Goal: Find contact information: Find contact information

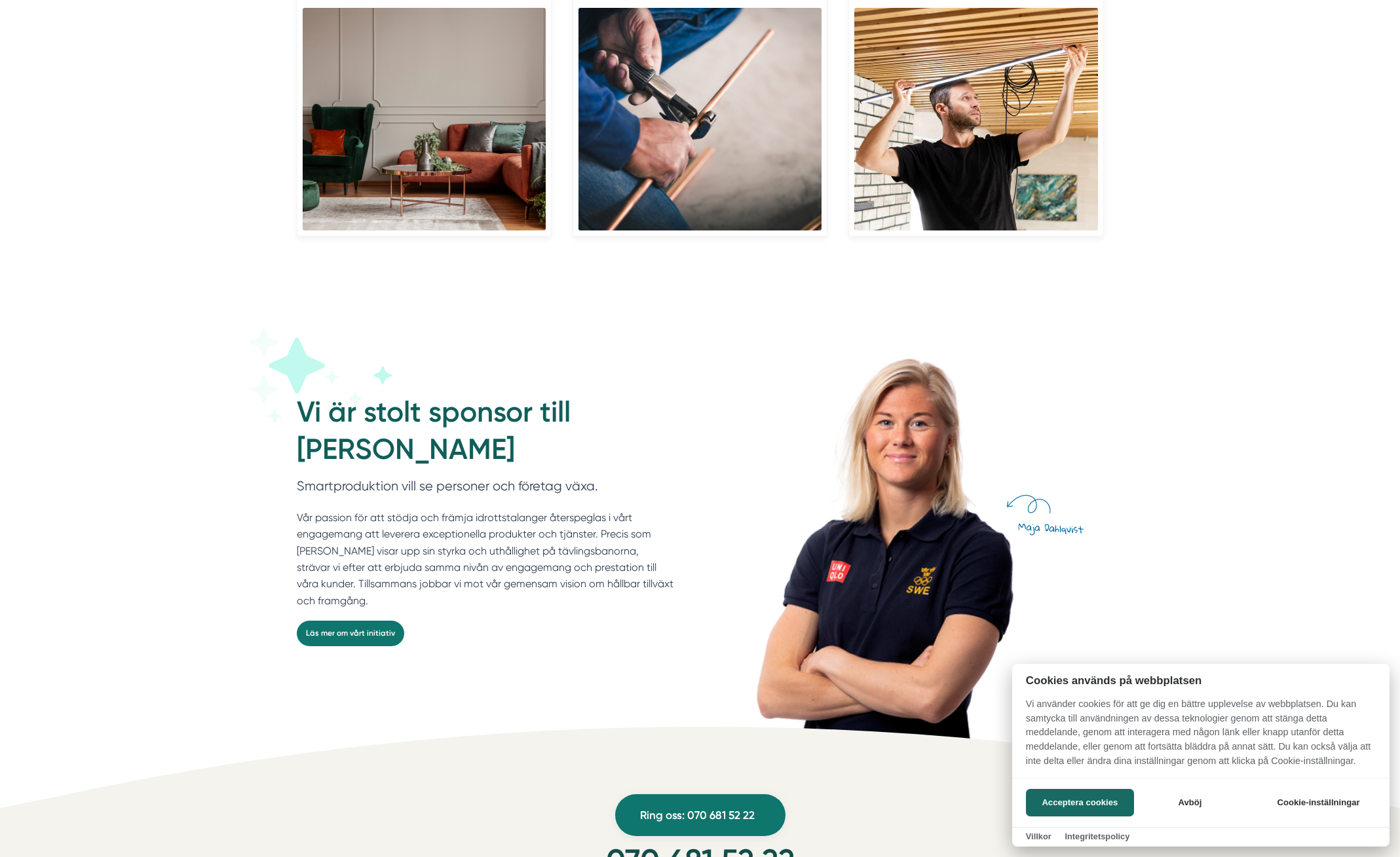
scroll to position [3232, 0]
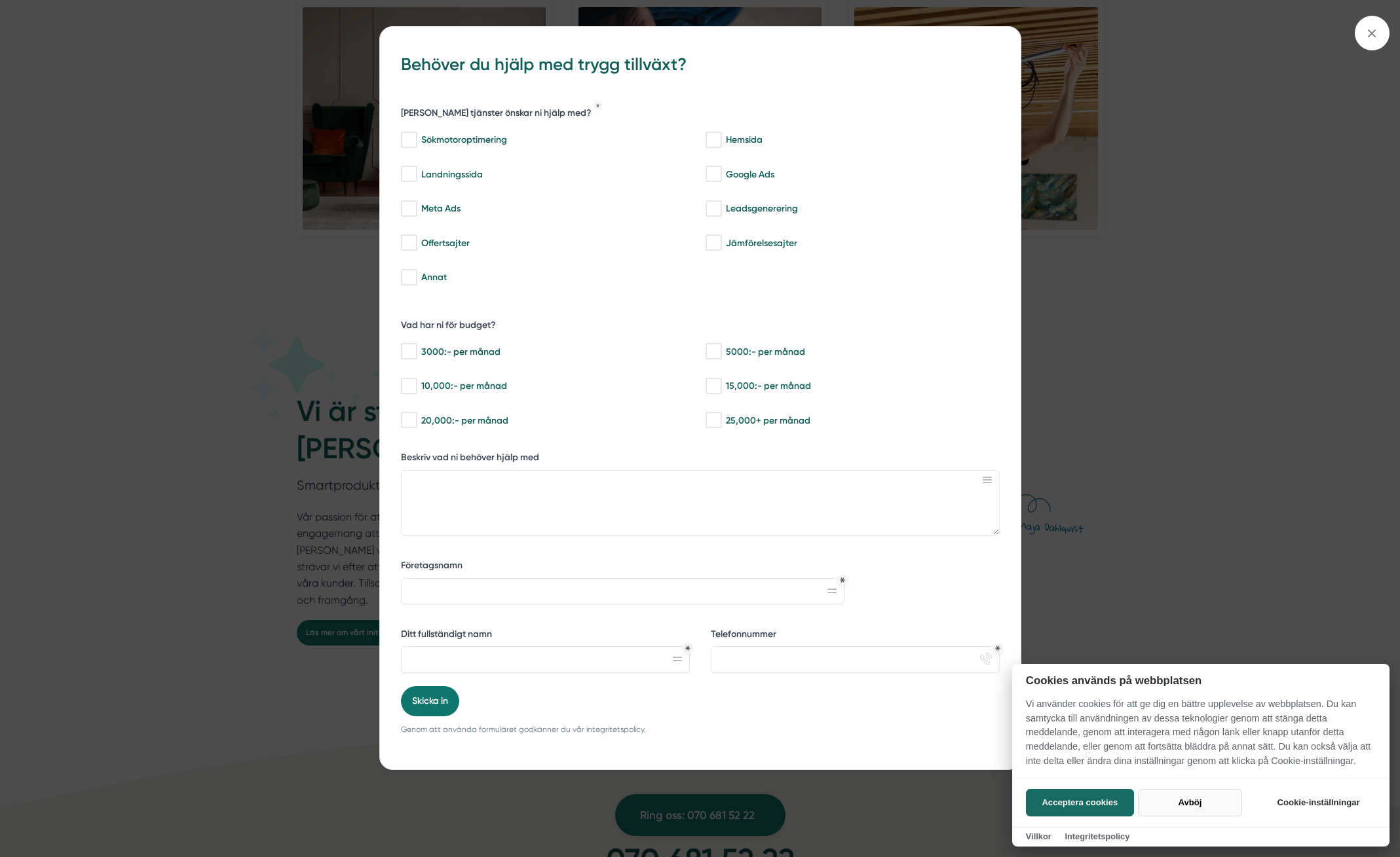
click at [1168, 803] on button "Avböj" at bounding box center [1190, 803] width 104 height 28
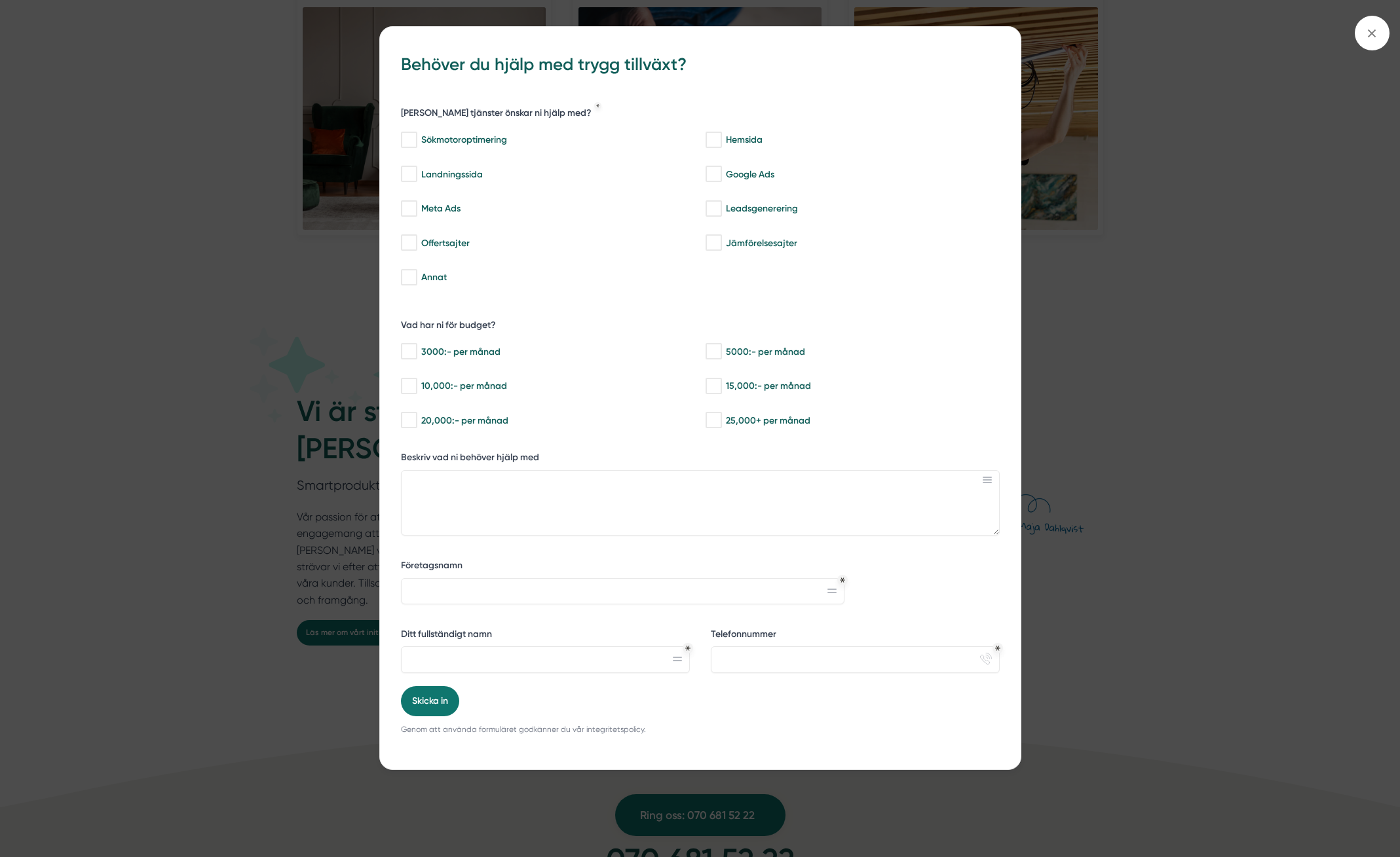
click at [997, 51] on h3 "Behöver du hjälp med trygg tillväxt?" at bounding box center [700, 66] width 599 height 37
click at [1366, 43] on span at bounding box center [1372, 33] width 34 height 34
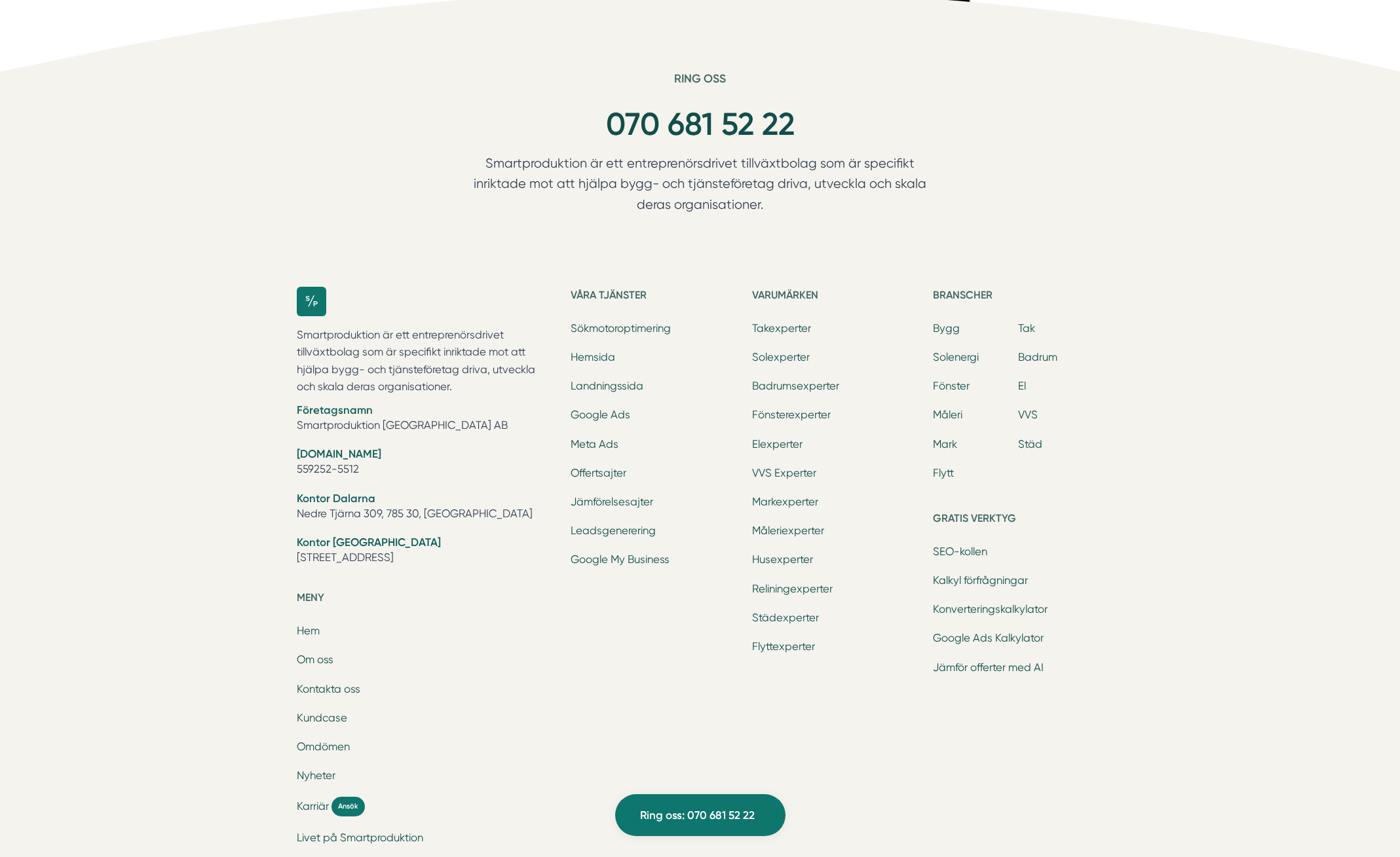
scroll to position [4150, 0]
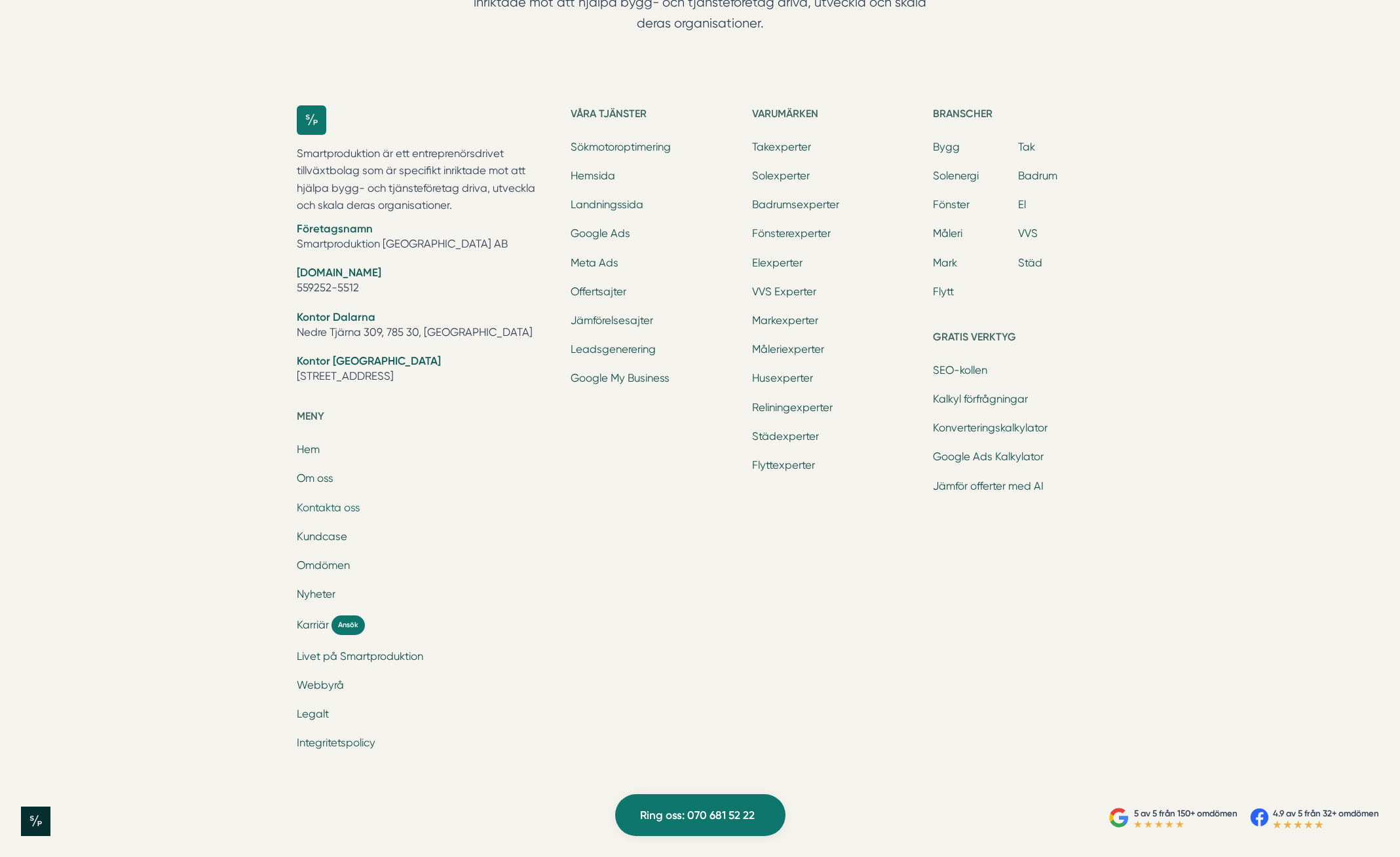
click at [328, 509] on link "Kontakta oss" at bounding box center [328, 507] width 64 height 12
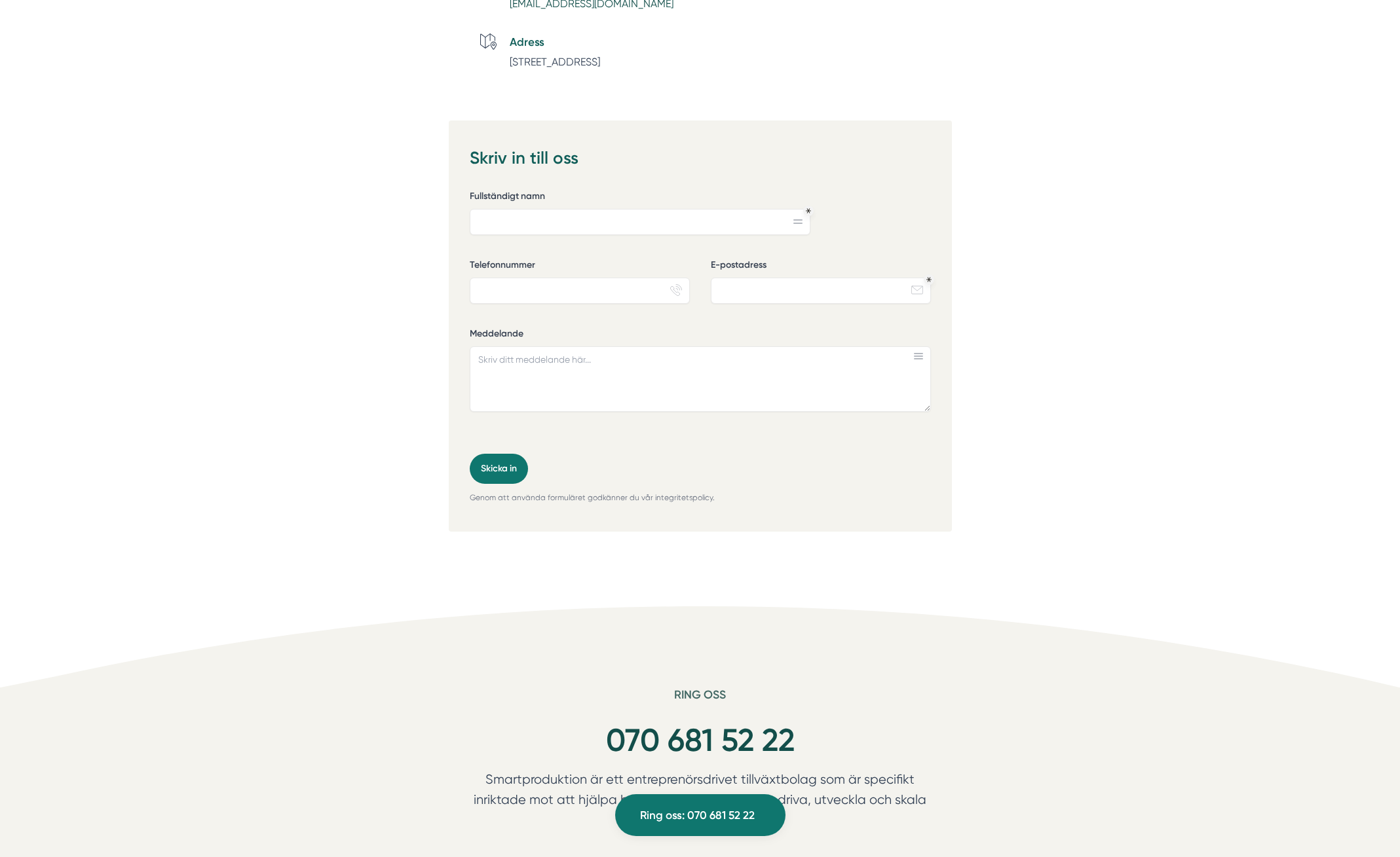
scroll to position [869, 0]
